Goal: Task Accomplishment & Management: Use online tool/utility

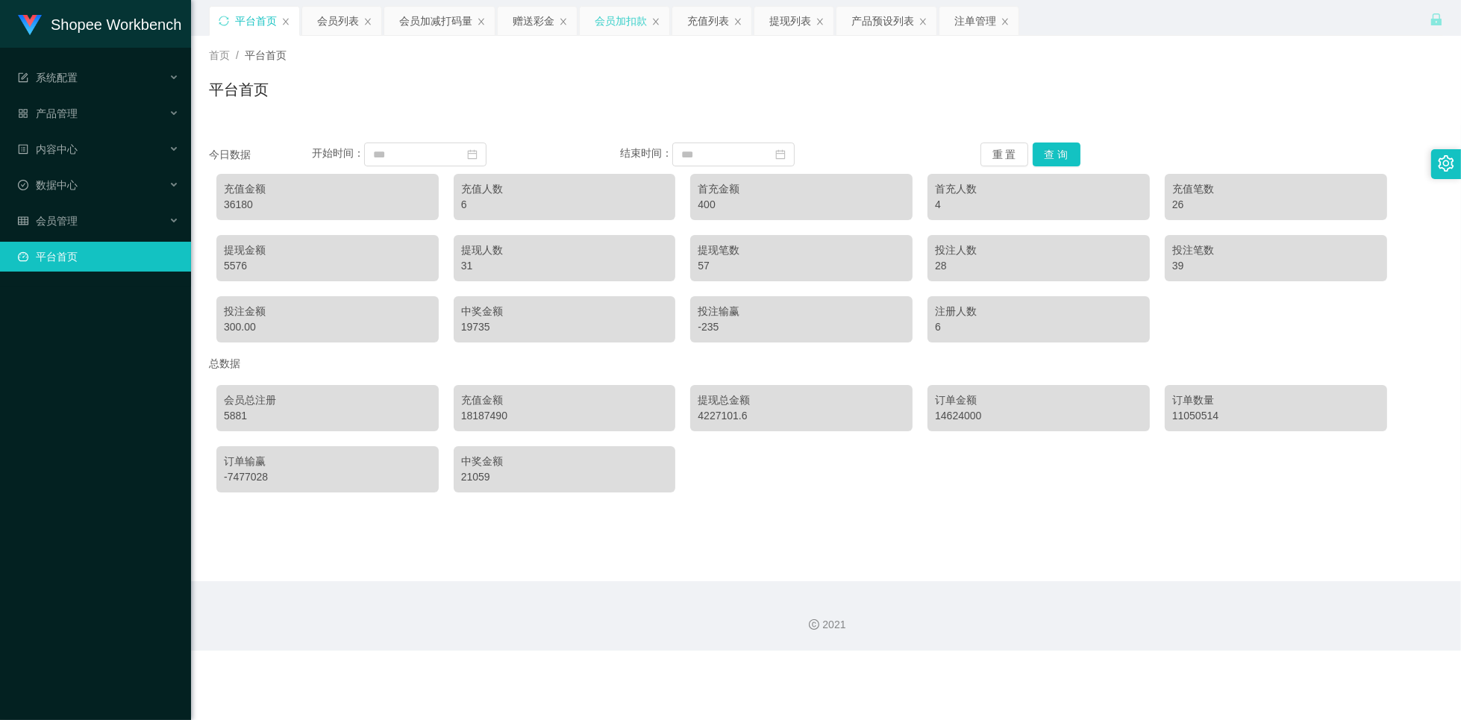
click at [620, 23] on div "会员加扣款" at bounding box center [621, 21] width 52 height 28
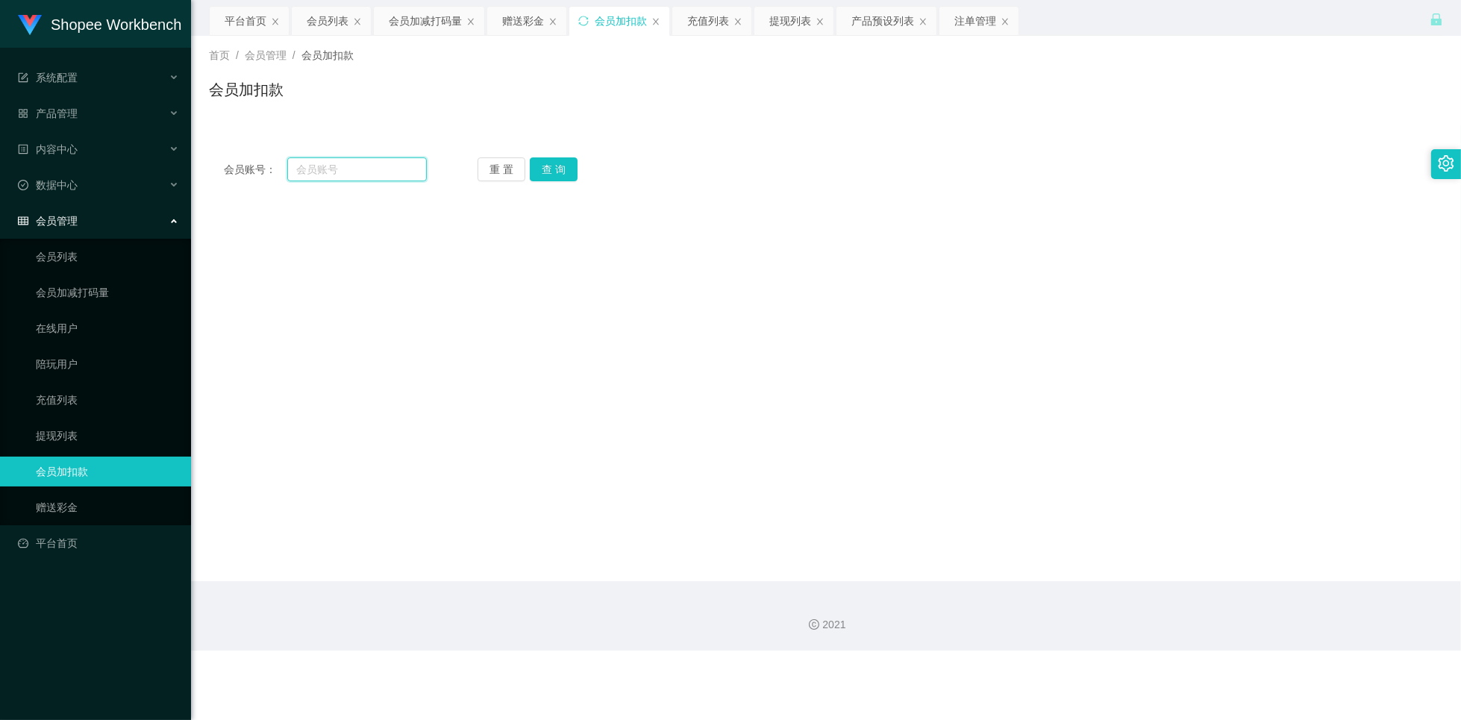
click at [331, 165] on input "text" at bounding box center [357, 169] width 140 height 24
paste input "sasabel"
type input "sasabel"
click at [561, 171] on button "查 询" at bounding box center [554, 169] width 48 height 24
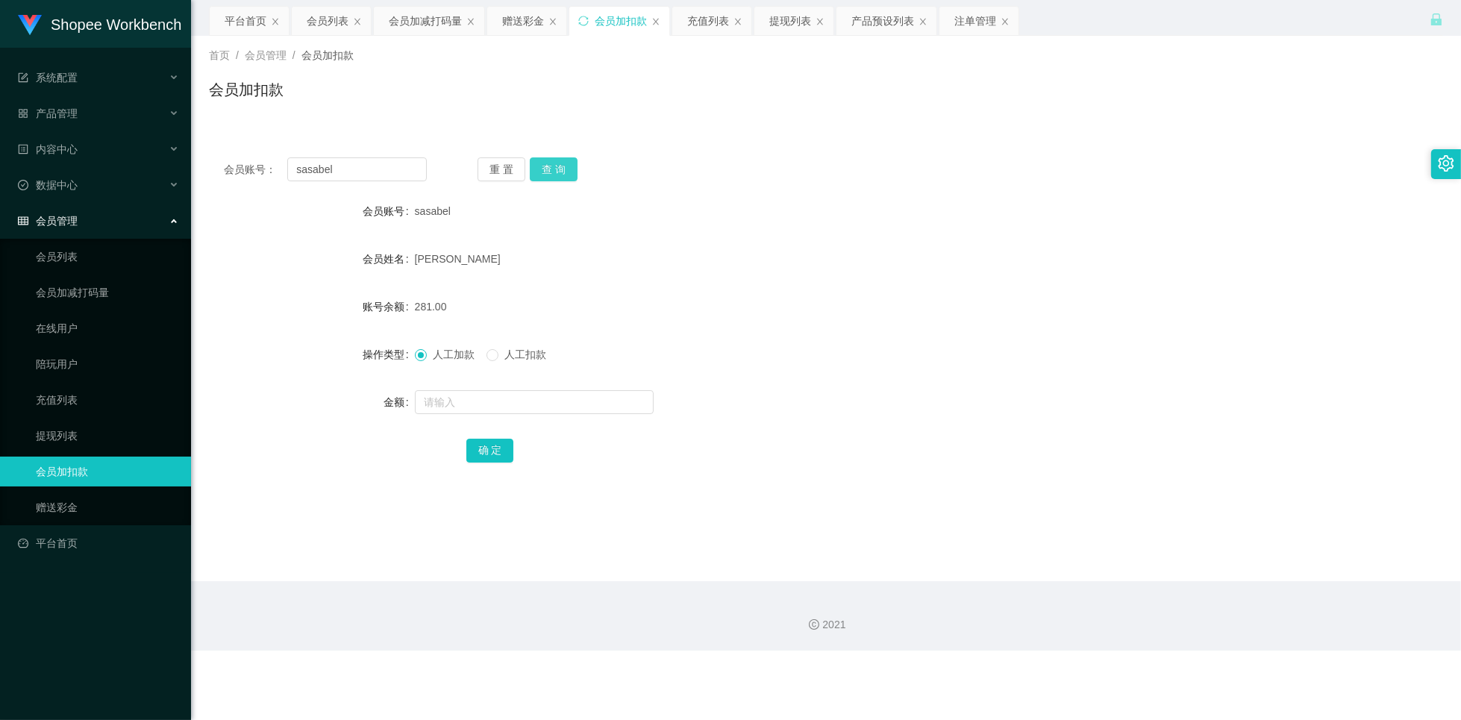
click at [553, 173] on button "查 询" at bounding box center [554, 169] width 48 height 24
click at [513, 405] on input "text" at bounding box center [534, 402] width 239 height 24
type input "100"
click at [483, 449] on button "确 定" at bounding box center [490, 451] width 48 height 24
